Goal: Navigation & Orientation: Find specific page/section

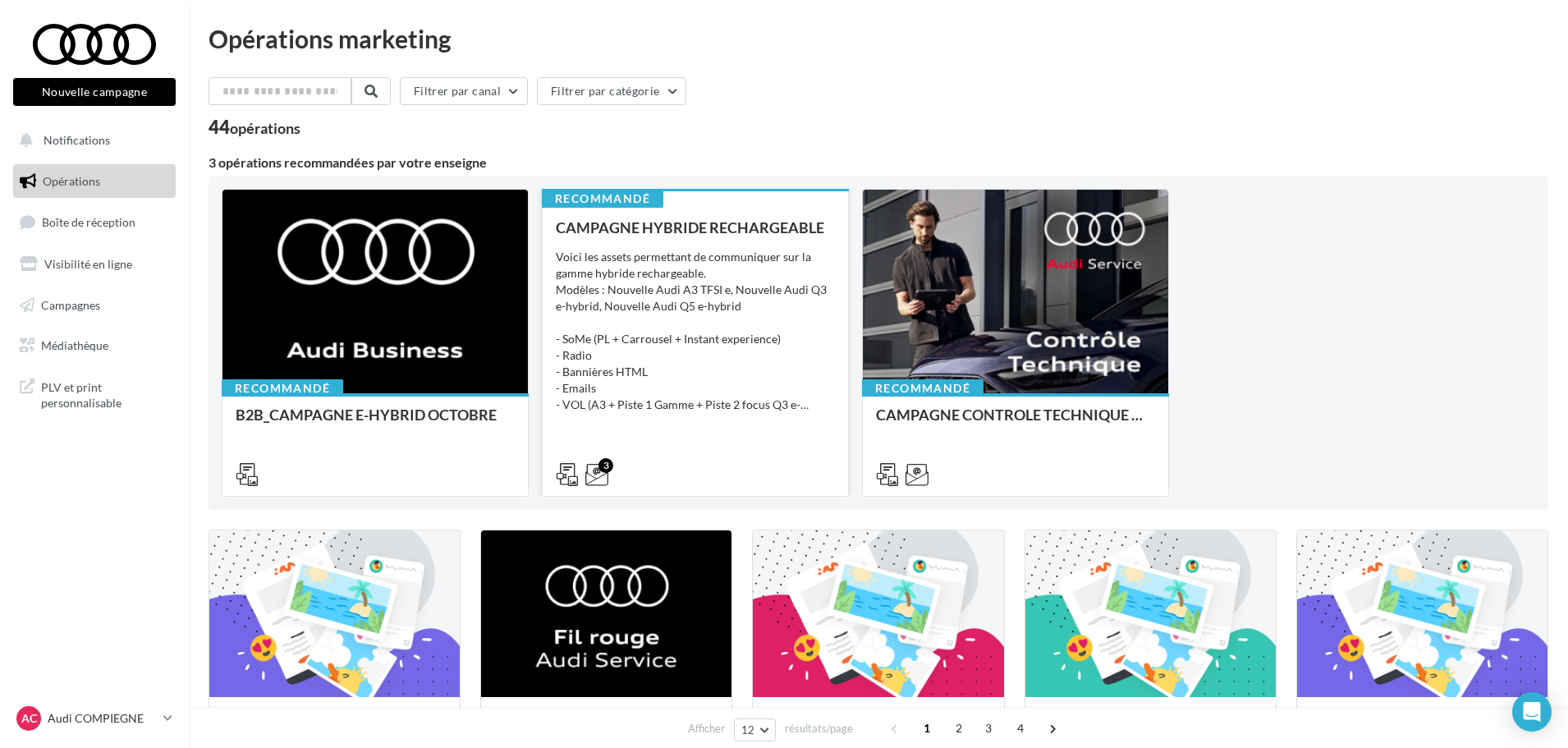
click at [697, 422] on div "CAMPAGNE HYBRIDE RECHARGEABLE Voici les assets permettant de communiquer sur la…" at bounding box center [695, 350] width 279 height 262
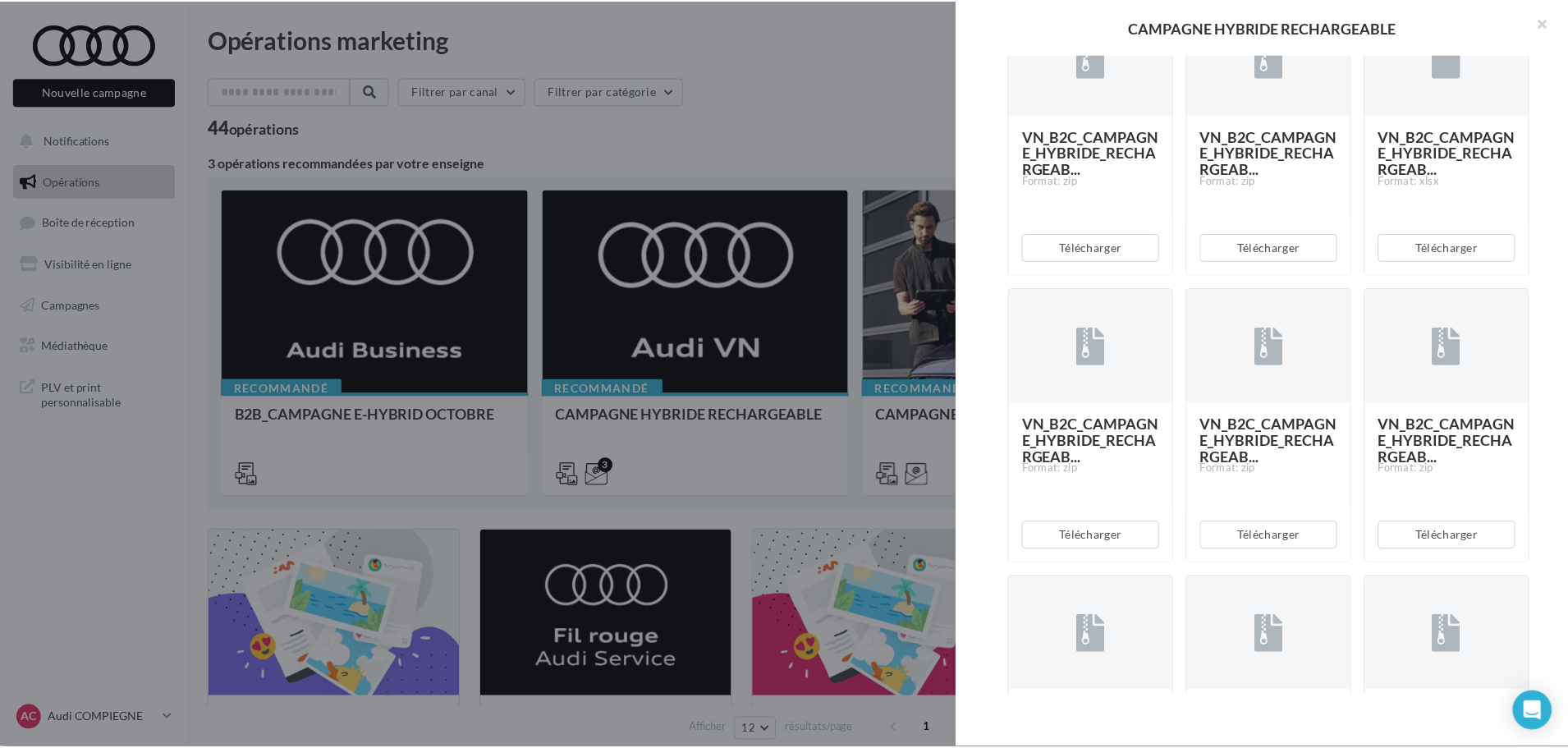
scroll to position [2955, 0]
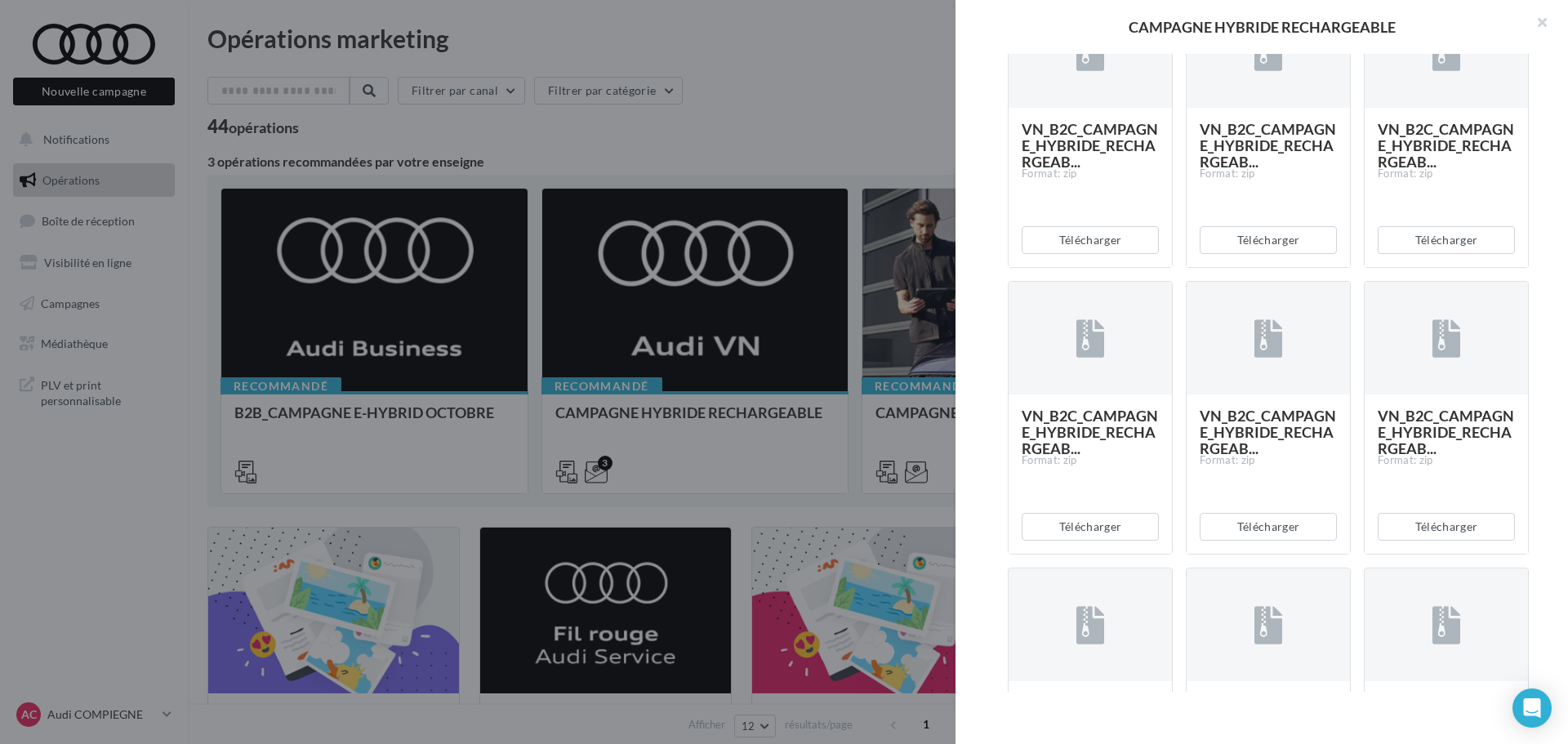
click at [983, 546] on div "Description Voici les assets permettant de communiquer sur la gamme hybride rec…" at bounding box center [1268, 373] width 626 height 637
click at [1540, 21] on button "button" at bounding box center [1535, 25] width 65 height 49
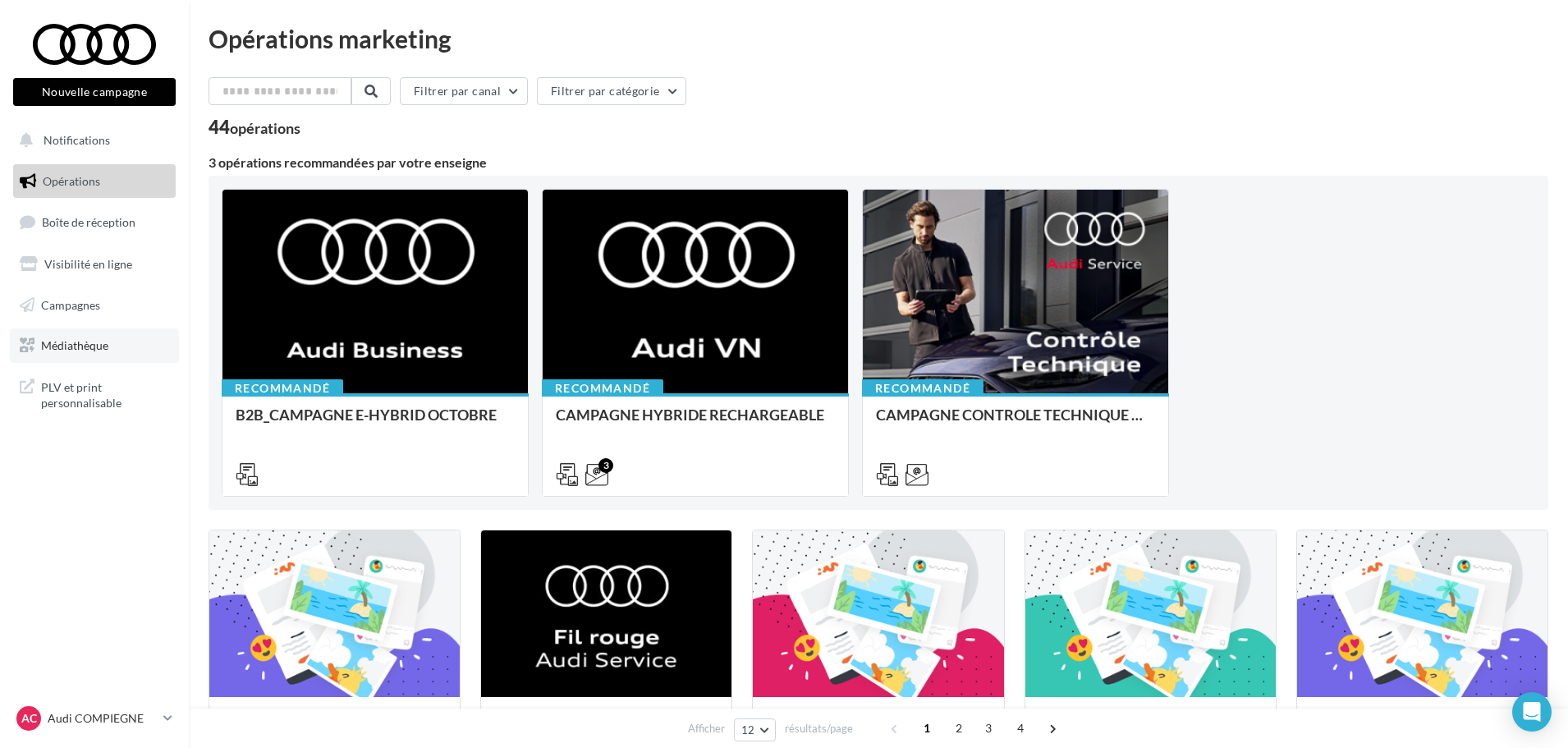
click at [78, 345] on span "Médiathèque" at bounding box center [74, 345] width 67 height 14
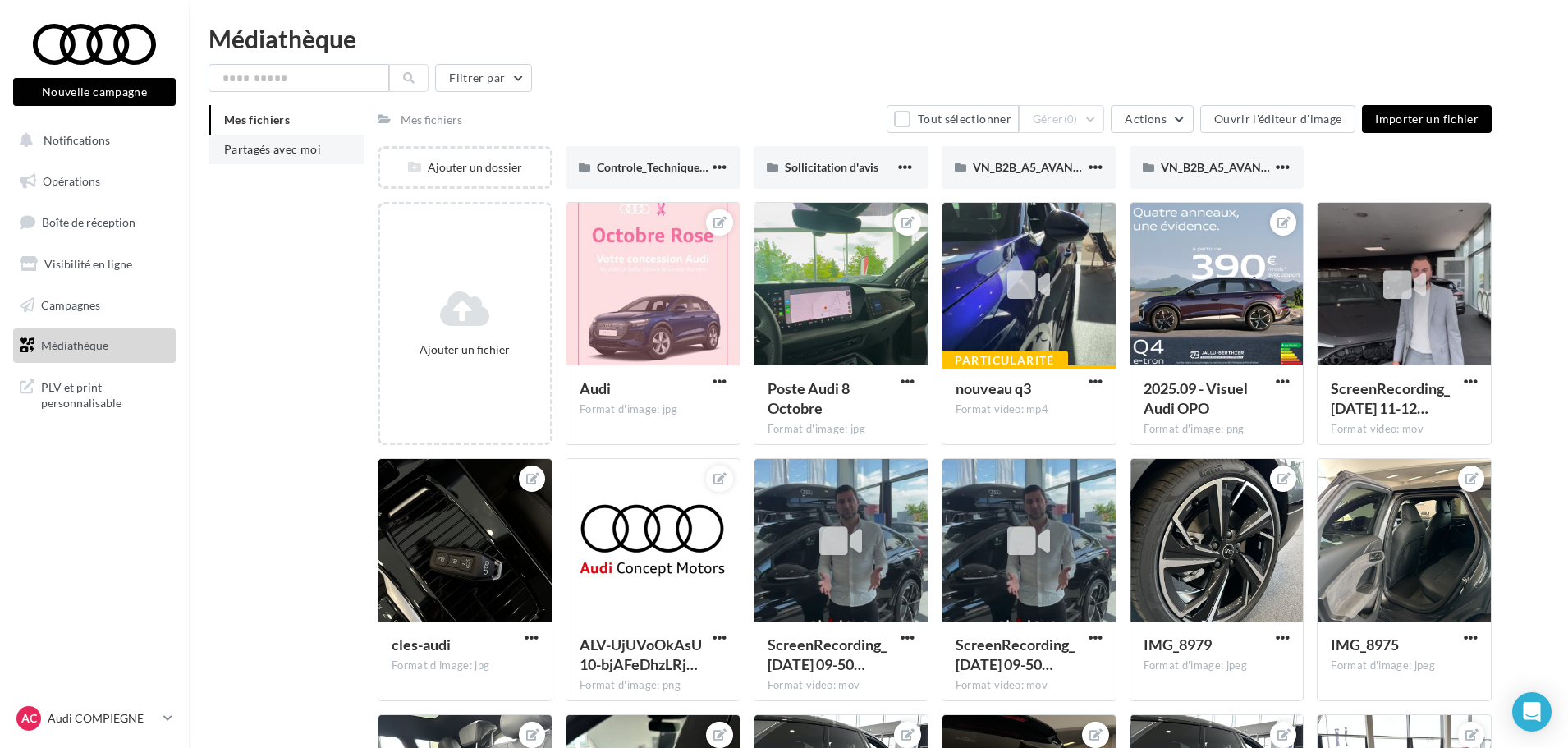
click at [287, 142] on span "Partagés avec moi" at bounding box center [273, 149] width 97 height 14
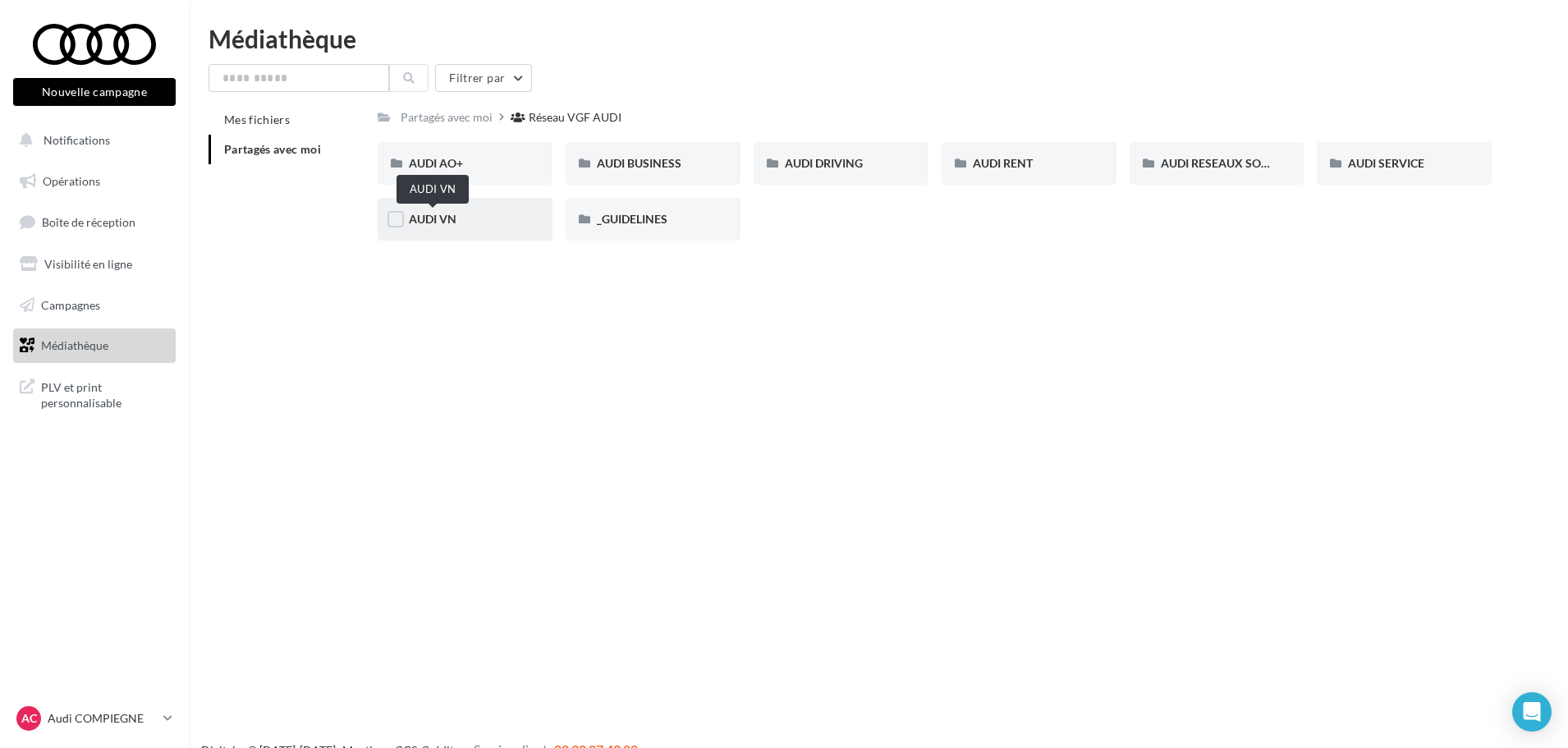
click at [434, 225] on span "AUDI VN" at bounding box center [433, 218] width 48 height 14
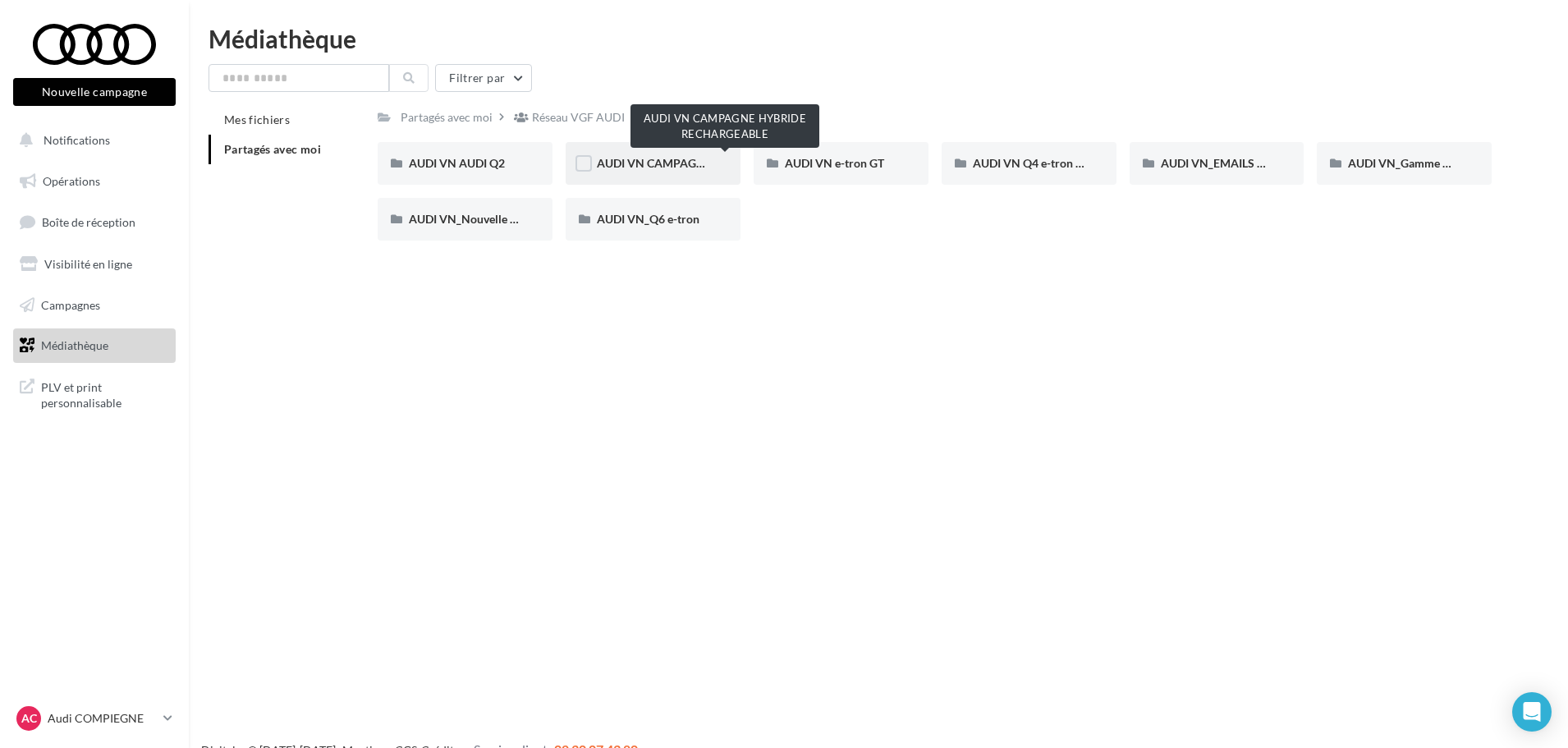
click at [674, 164] on span "AUDI VN CAMPAGNE HYBRIDE RECHARGEABLE" at bounding box center [726, 163] width 258 height 14
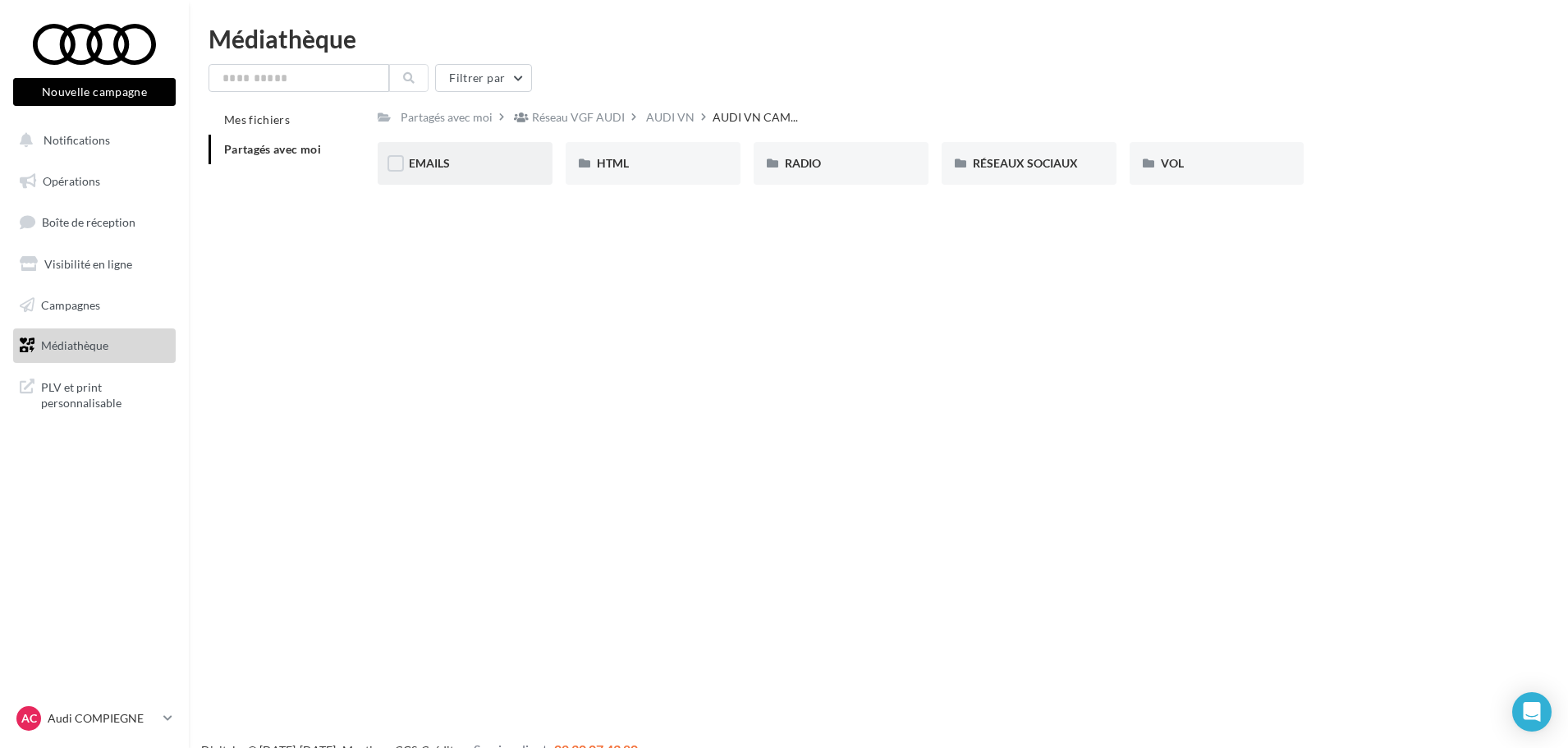
click at [505, 155] on div "EMAILS" at bounding box center [464, 163] width 112 height 17
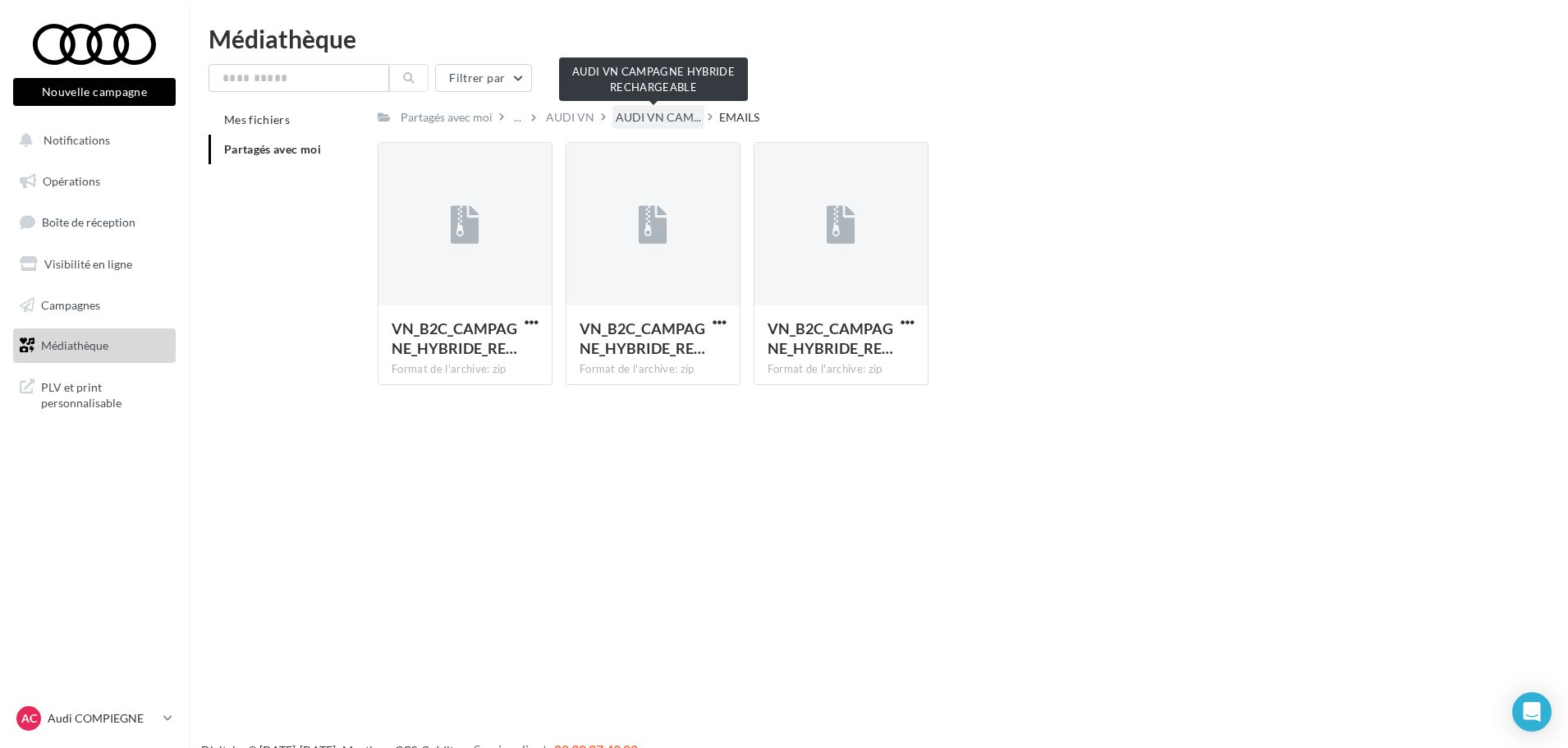
click at [661, 122] on span "AUDI VN CAM..." at bounding box center [659, 117] width 85 height 17
